Goal: Information Seeking & Learning: Understand process/instructions

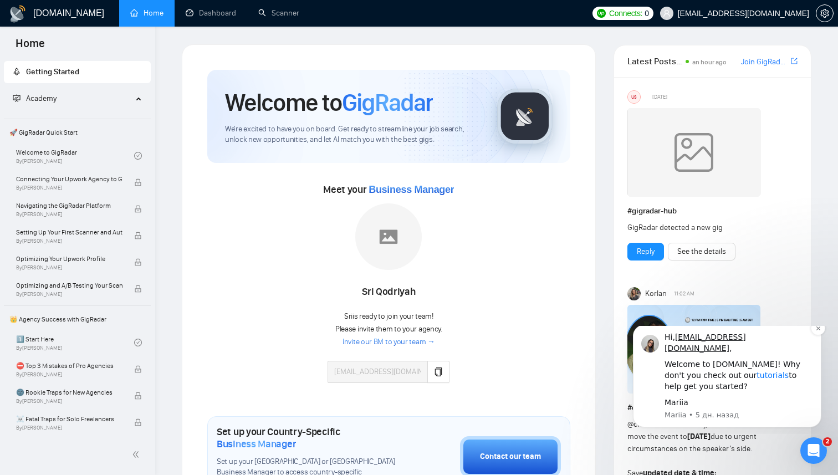
click at [756, 377] on link "tutorials" at bounding box center [772, 375] width 32 height 9
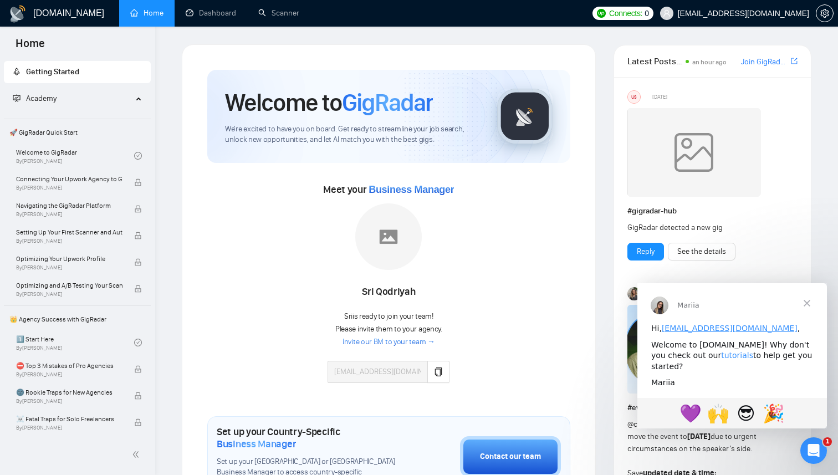
click at [721, 355] on link "tutorials" at bounding box center [737, 355] width 32 height 9
click at [80, 320] on span "👑 Agency Success with GigRadar" at bounding box center [77, 319] width 145 height 22
click at [807, 299] on span "Закрыть" at bounding box center [807, 303] width 40 height 40
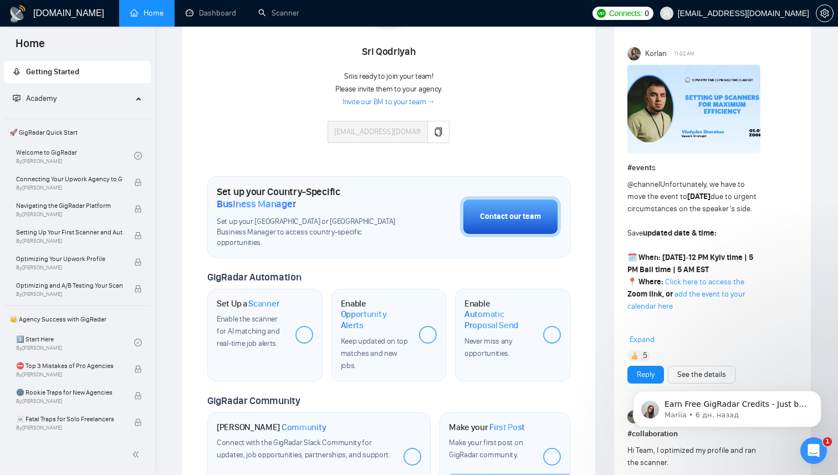
scroll to position [210, 0]
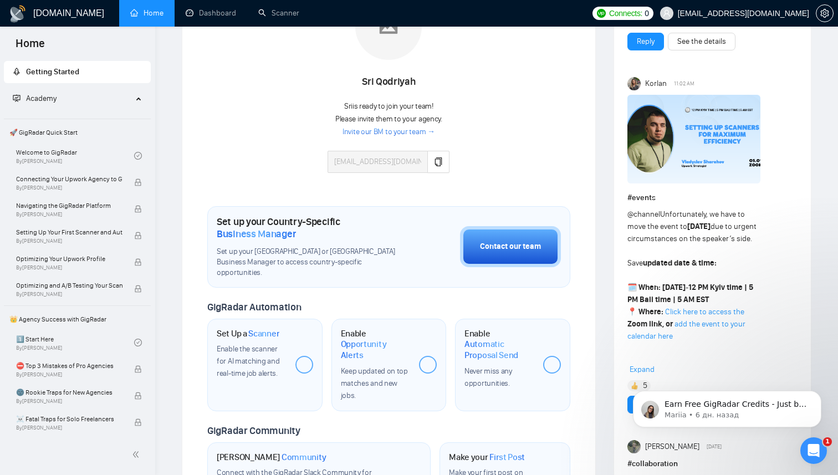
drag, startPoint x: 755, startPoint y: 243, endPoint x: 629, endPoint y: 240, distance: 125.8
click at [629, 240] on div "@channel Unfortunately, we have to move the event to Monday due to urgent circu…" at bounding box center [695, 299] width 136 height 183
click at [736, 234] on div "@channel Unfortunately, we have to move the event to Monday due to urgent circu…" at bounding box center [695, 299] width 136 height 183
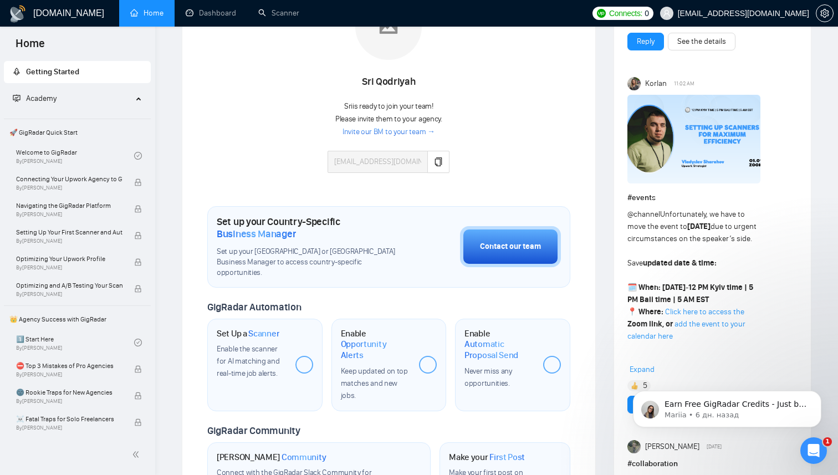
drag, startPoint x: 761, startPoint y: 236, endPoint x: 741, endPoint y: 223, distance: 24.0
click at [741, 223] on div "@channel Unfortunately, we have to move the event to Monday due to urgent circu…" at bounding box center [695, 299] width 136 height 183
copy div "urgent circumstances on the speaker’s side."
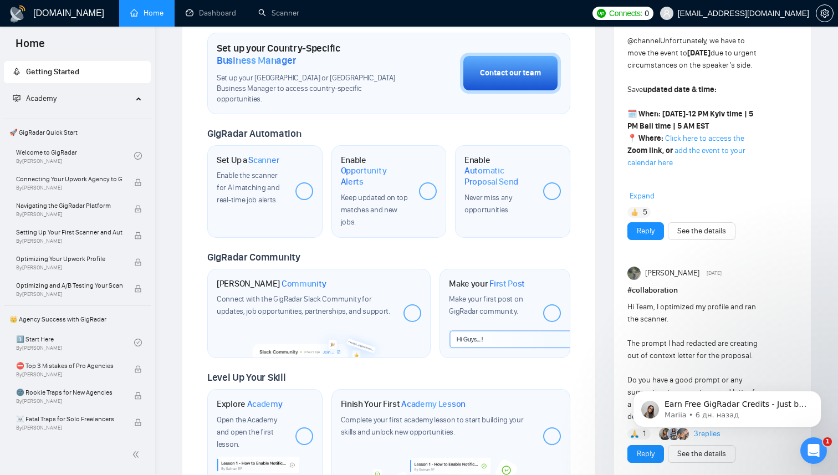
scroll to position [400, 0]
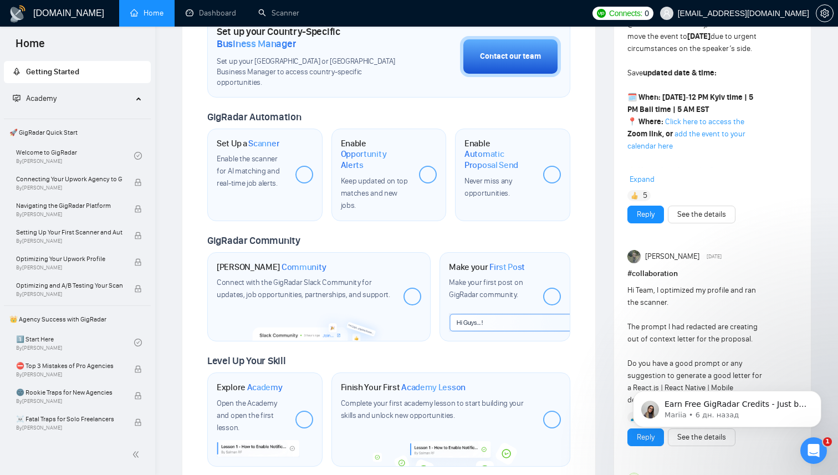
click at [641, 182] on span "Expand" at bounding box center [641, 179] width 25 height 9
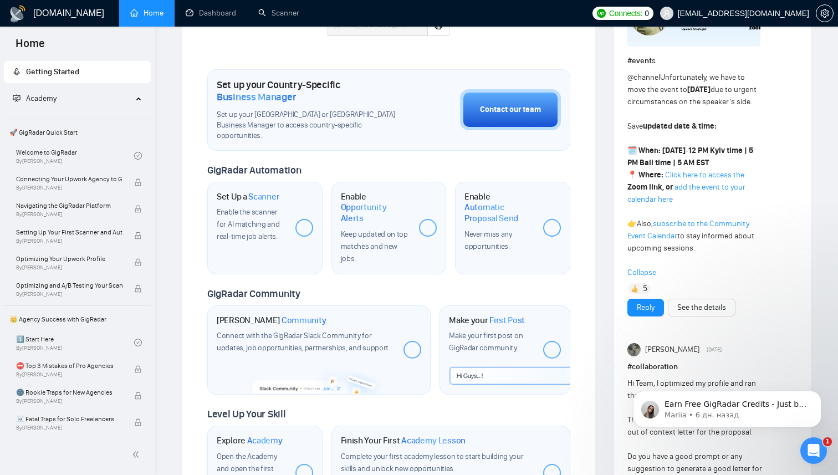
scroll to position [344, 0]
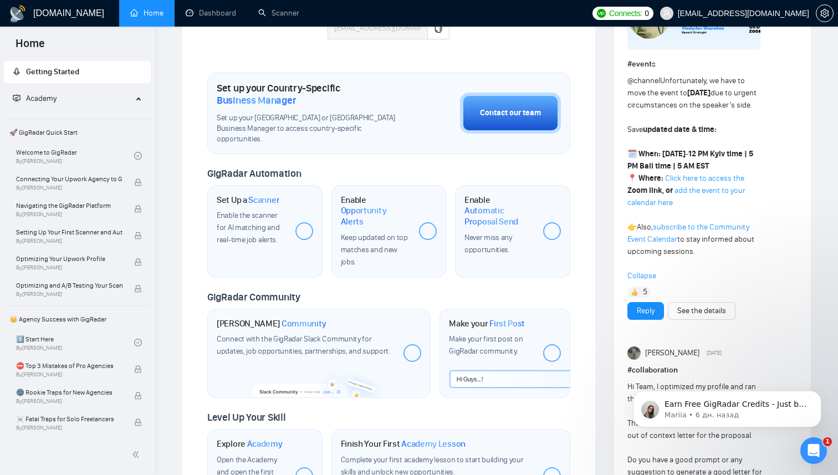
click at [694, 194] on link "add the event to your calendar here" at bounding box center [686, 197] width 118 height 22
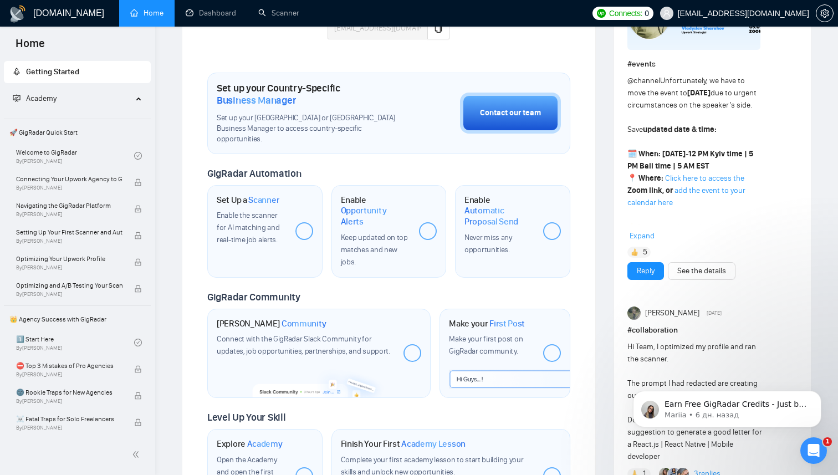
click at [557, 60] on div "Welcome to GigRadar We're excited to have you on board. Get ready to streamline…" at bounding box center [388, 124] width 363 height 797
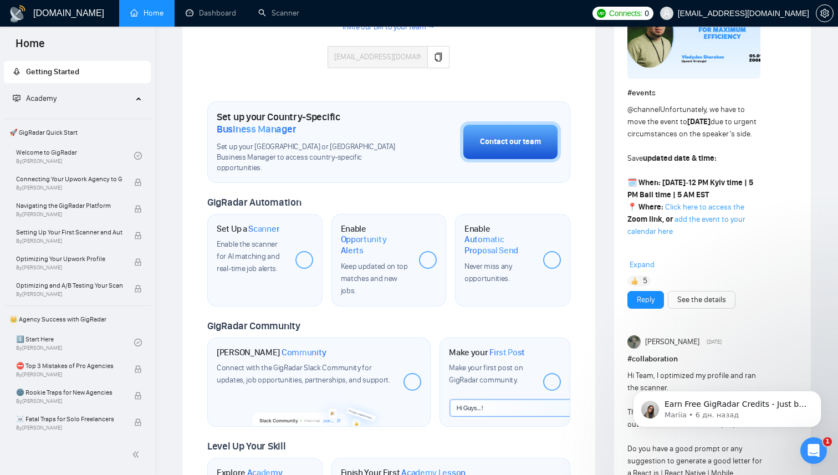
click at [446, 177] on div "Welcome to GigRadar We're excited to have you on board. Get ready to streamline…" at bounding box center [388, 153] width 363 height 797
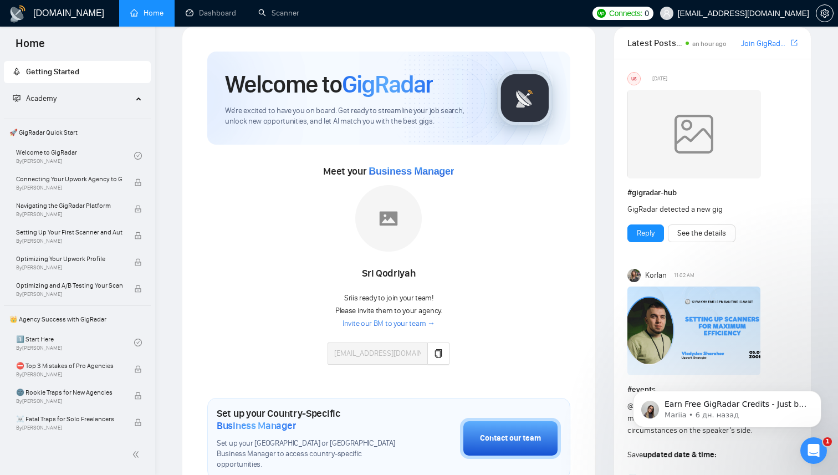
scroll to position [0, 0]
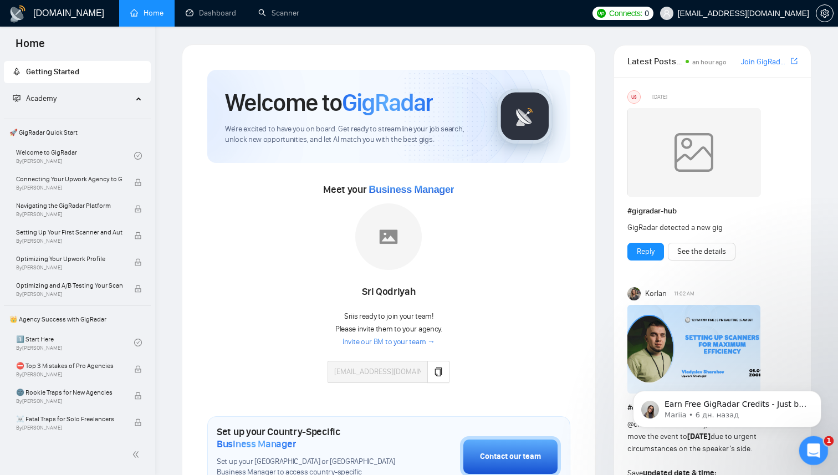
click at [814, 447] on icon "Открыть службу сообщений Intercom" at bounding box center [812, 449] width 18 height 18
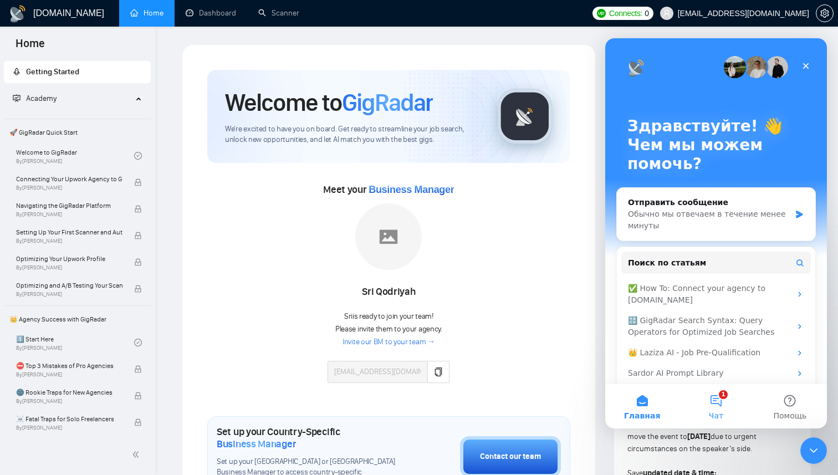
click at [719, 401] on button "1 Чат" at bounding box center [716, 406] width 74 height 44
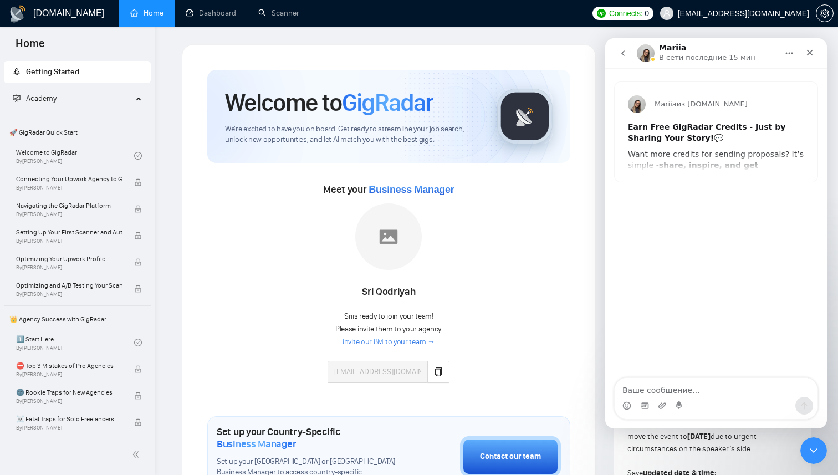
click at [734, 167] on div "Mariia из GigRadar.io Earn Free GigRadar Credits - Just by Sharing Your Story! …" at bounding box center [715, 132] width 203 height 100
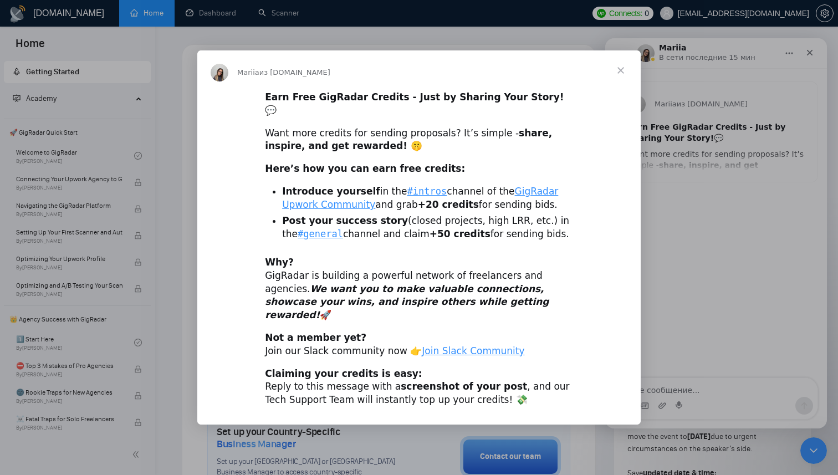
click at [613, 85] on span "Закрыть" at bounding box center [621, 70] width 40 height 40
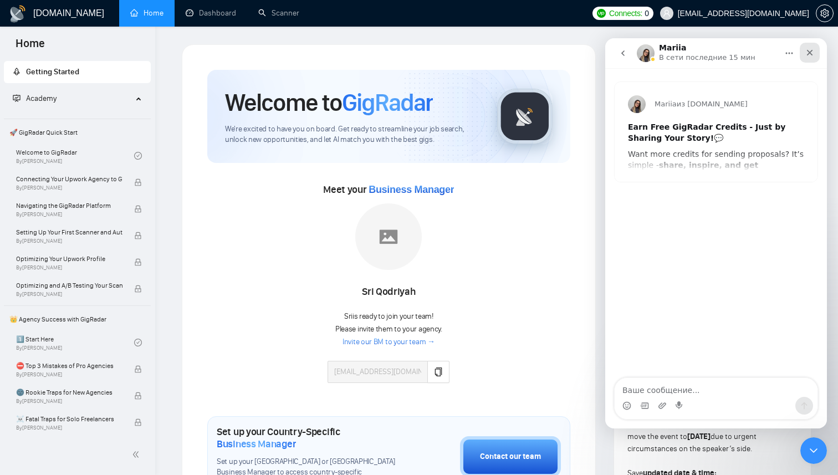
click at [811, 52] on icon "Закрыть" at bounding box center [809, 52] width 9 height 9
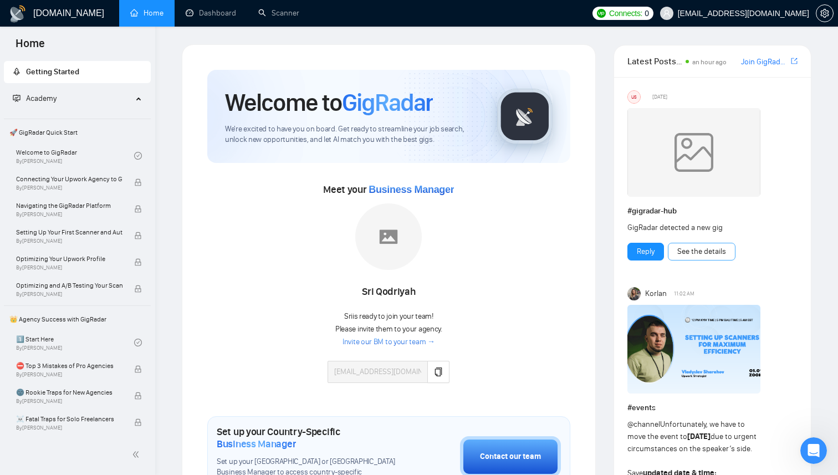
click at [684, 249] on link "See the details" at bounding box center [701, 251] width 49 height 12
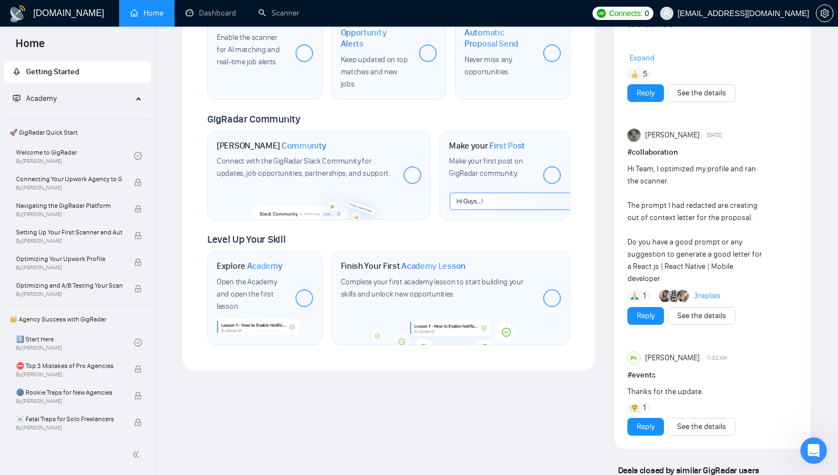
scroll to position [520, 0]
click at [706, 293] on link "3 replies" at bounding box center [707, 296] width 27 height 11
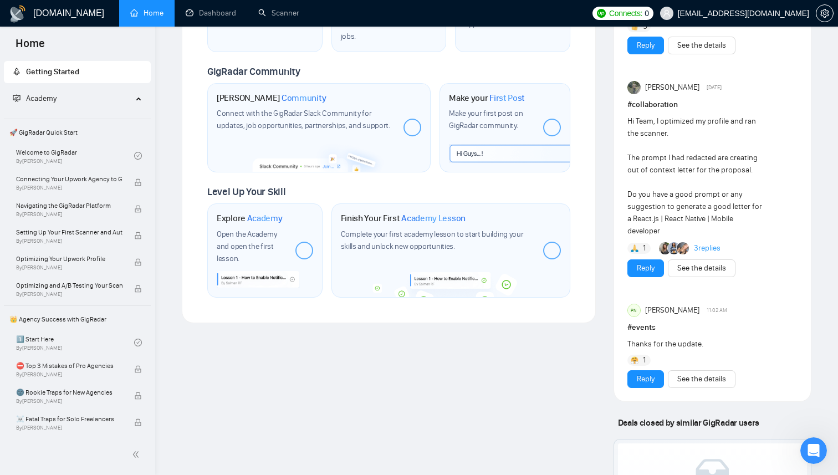
scroll to position [724, 0]
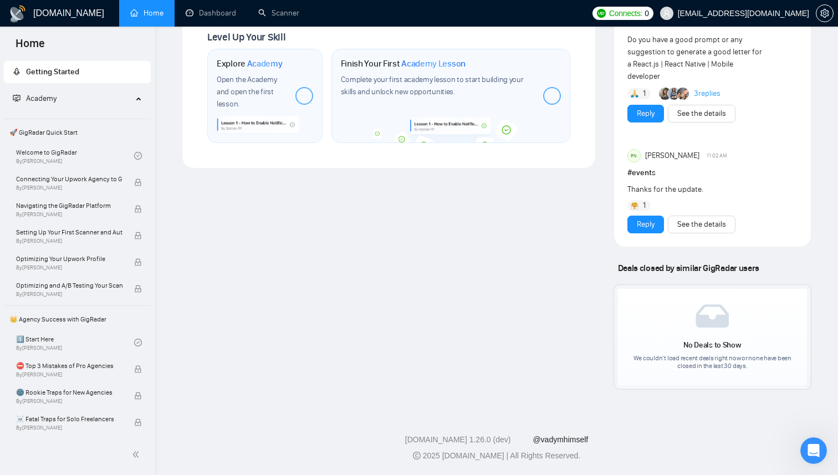
click at [571, 441] on link "@vadymhimself" at bounding box center [559, 439] width 55 height 9
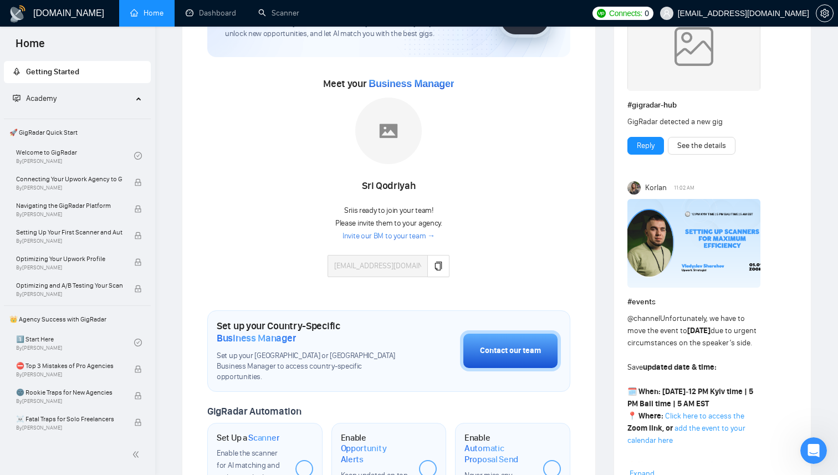
scroll to position [106, 0]
click at [683, 429] on link "add the event to your calendar here" at bounding box center [686, 434] width 118 height 22
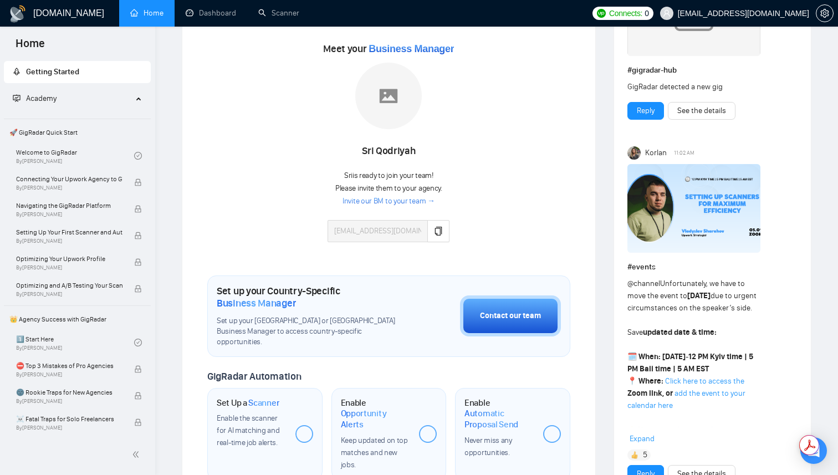
click at [686, 396] on link "add the event to your calendar here" at bounding box center [686, 399] width 118 height 22
